Goal: Navigation & Orientation: Find specific page/section

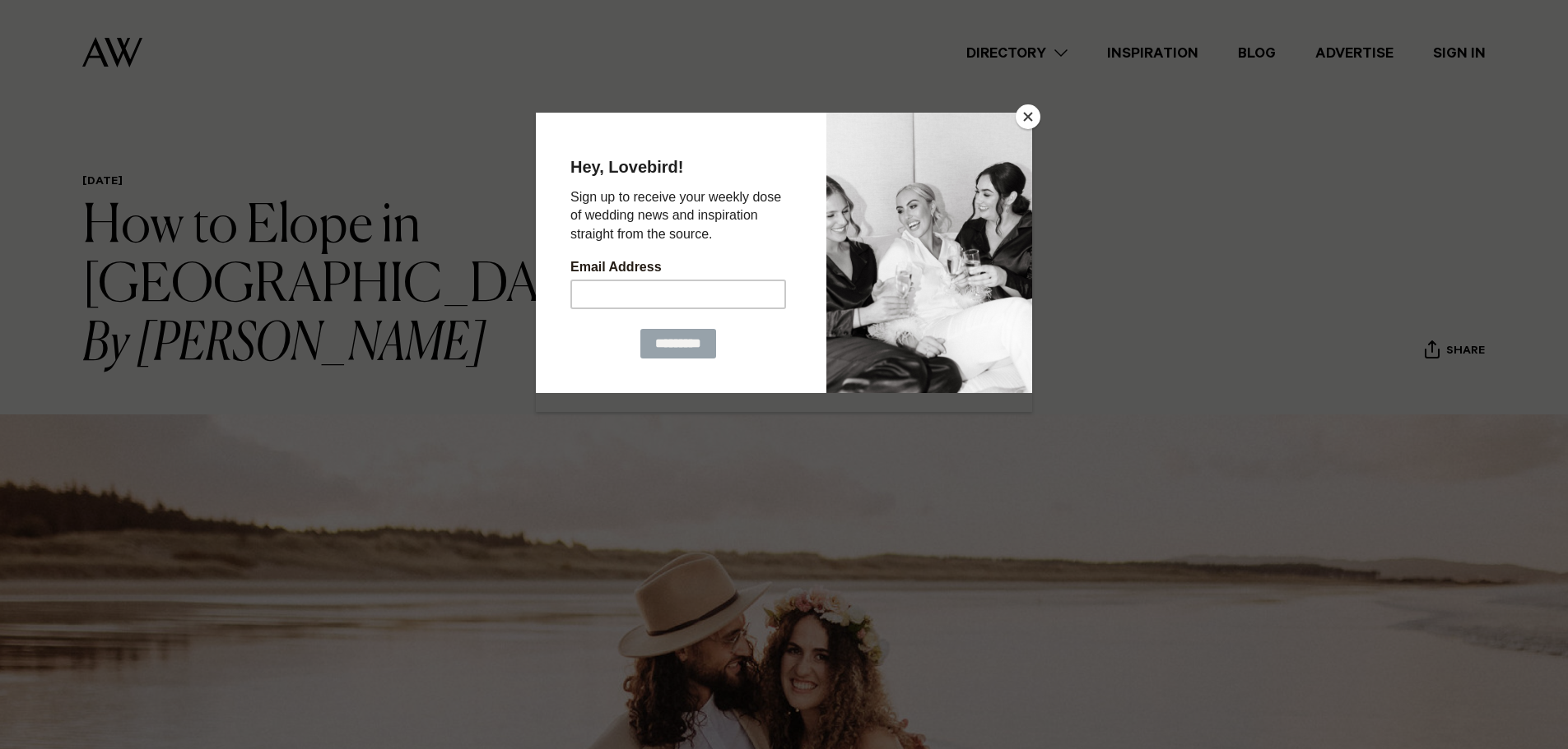
click at [1028, 120] on button "Close" at bounding box center [1028, 117] width 25 height 25
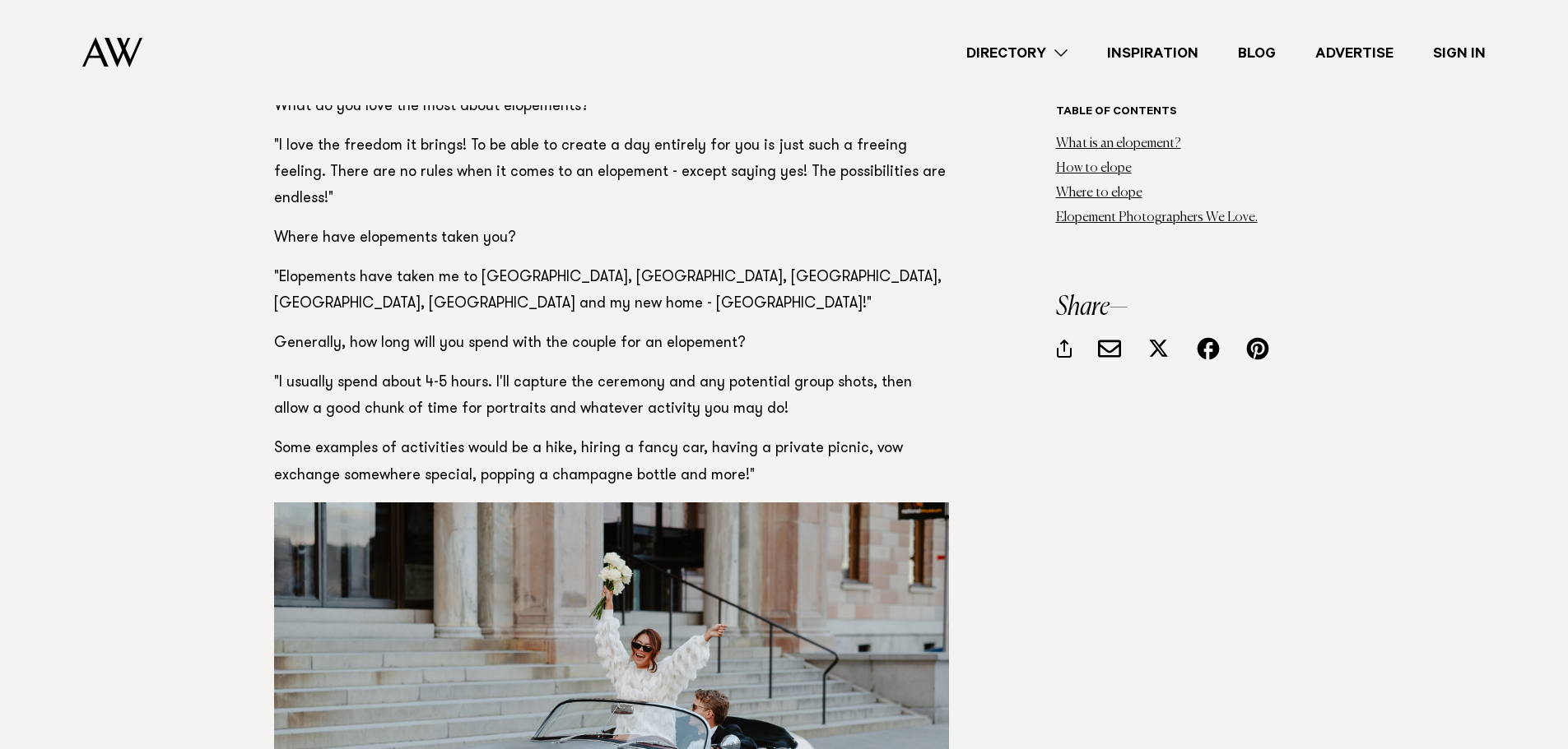
scroll to position [6909, 0]
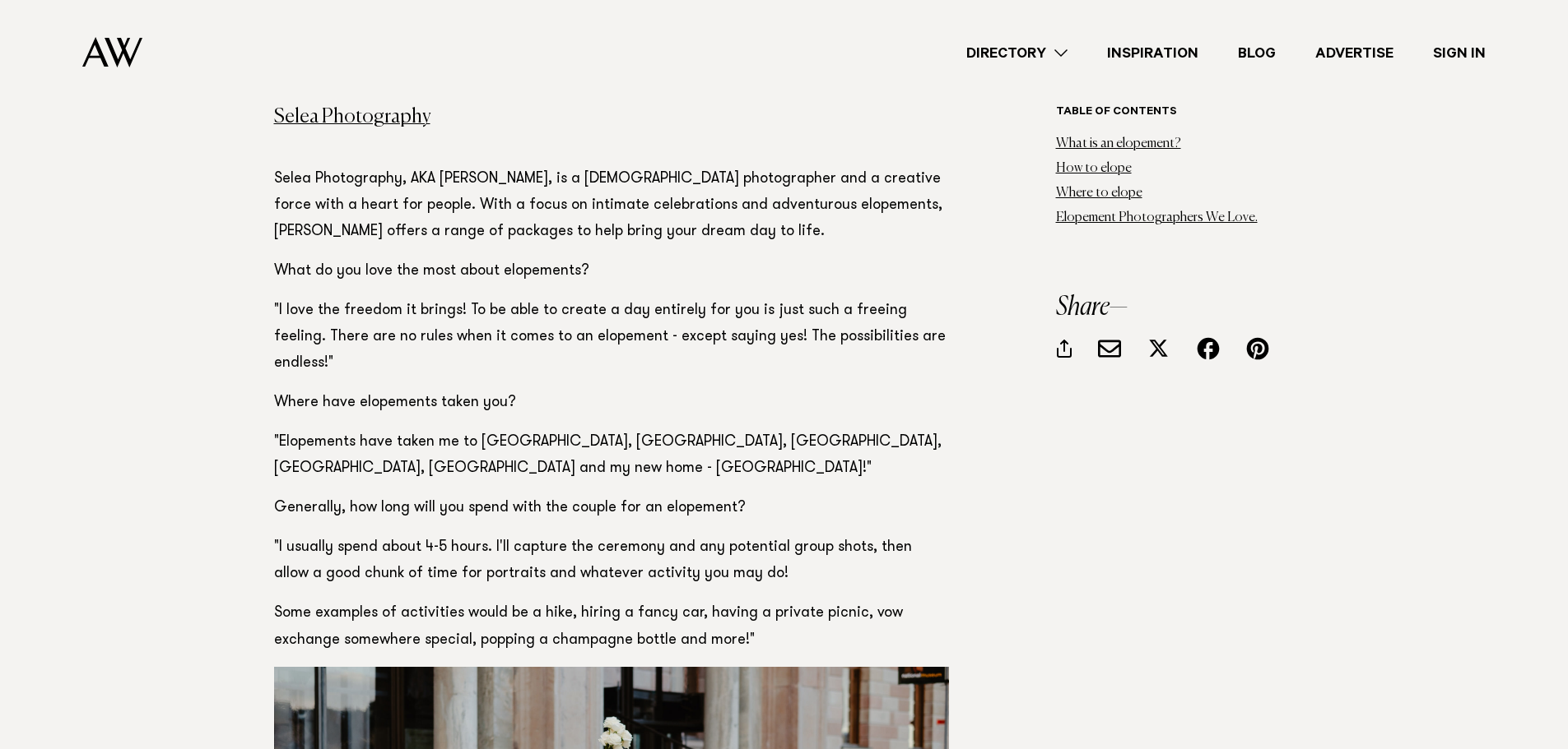
click at [1171, 57] on link "Inspiration" at bounding box center [1152, 52] width 131 height 22
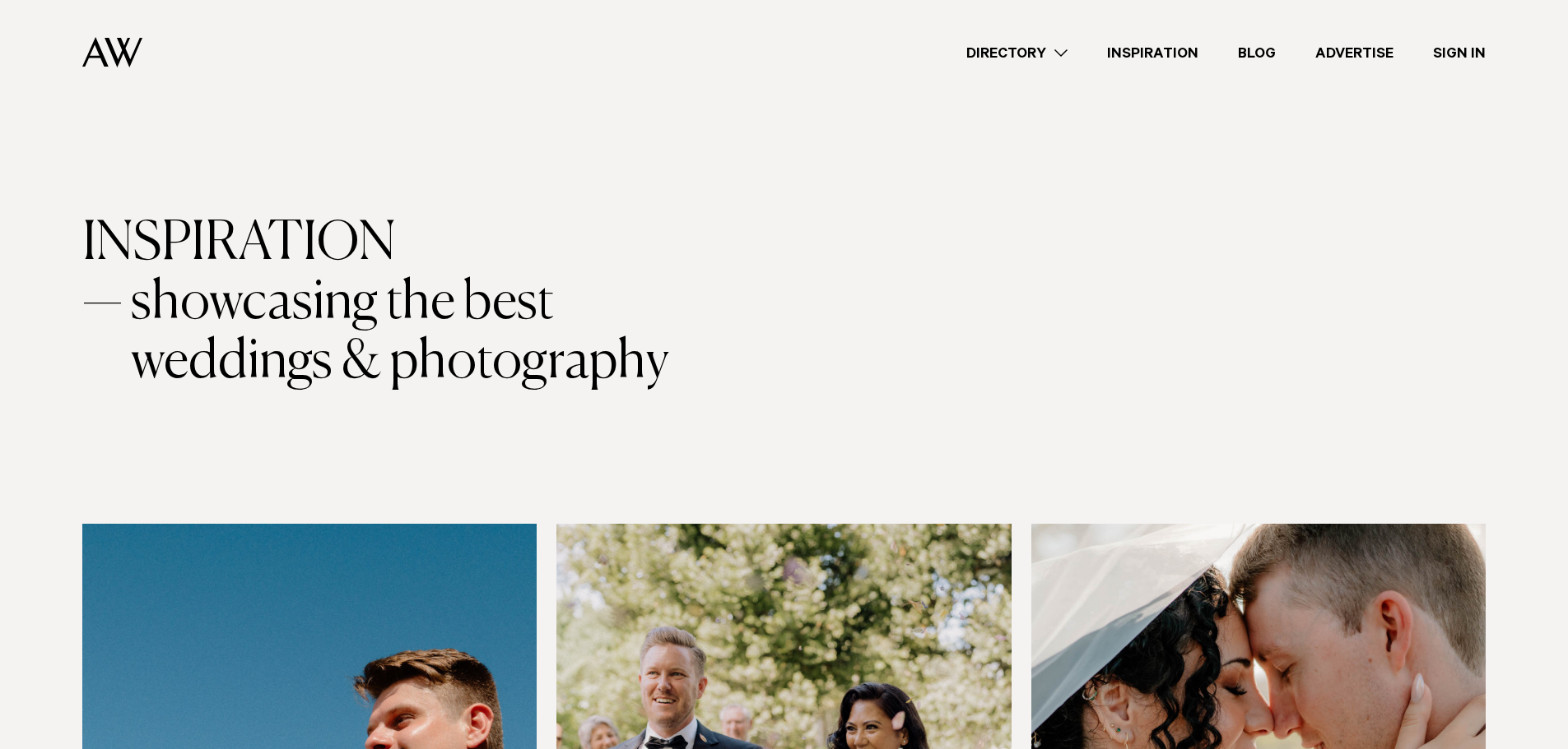
click at [1034, 42] on link "Directory" at bounding box center [1017, 52] width 141 height 22
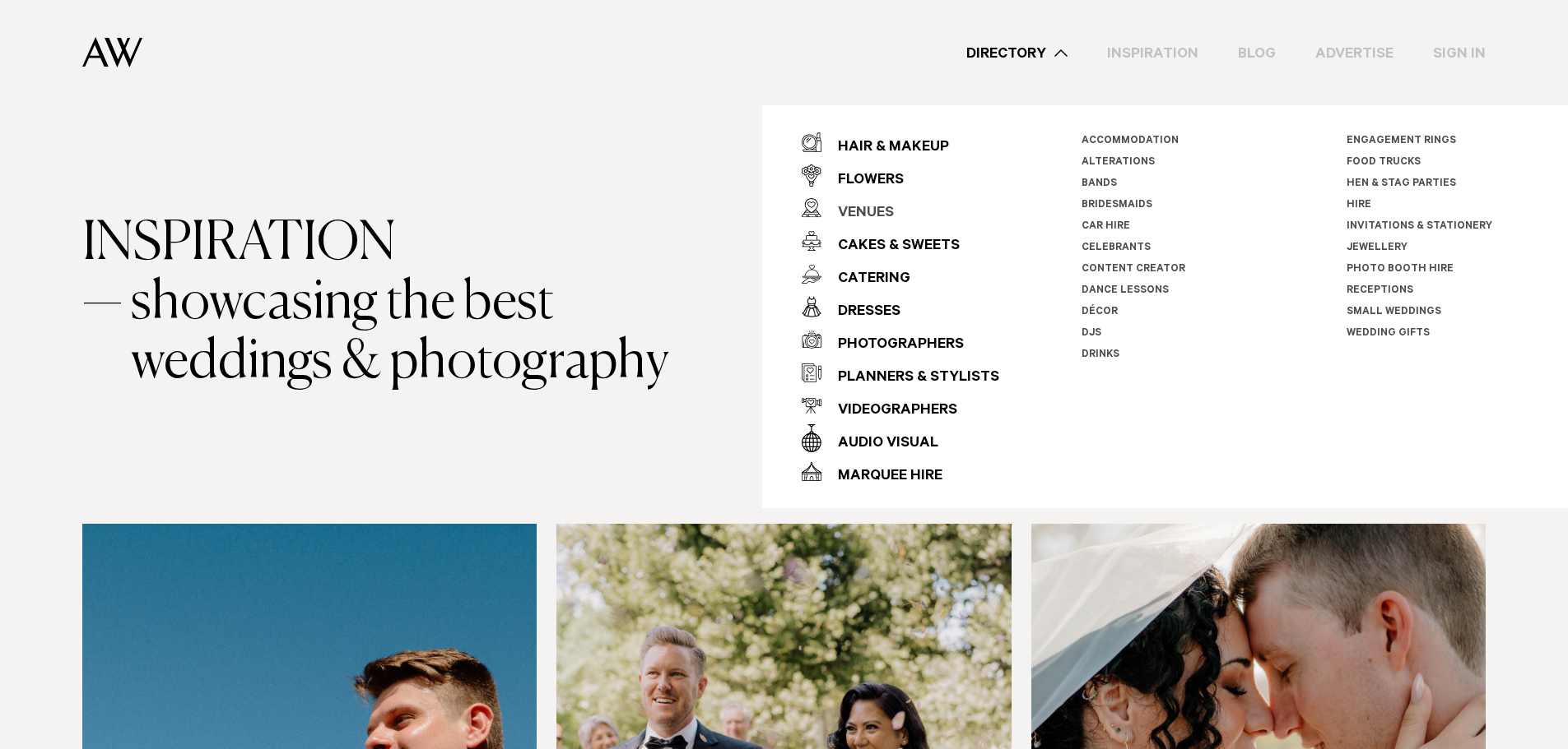
click at [878, 211] on div "Venues" at bounding box center [857, 214] width 72 height 33
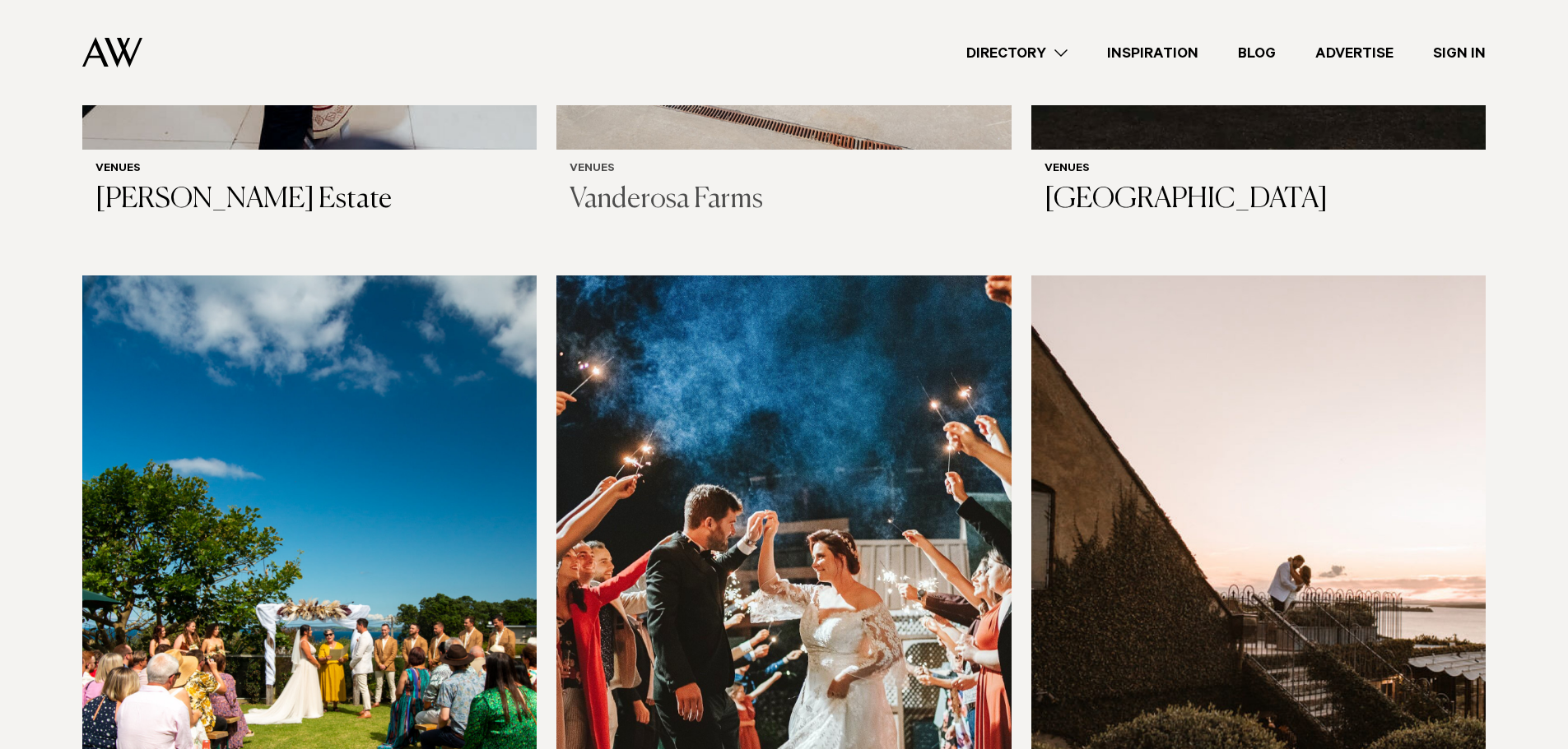
scroll to position [8061, 0]
